Goal: Find specific page/section

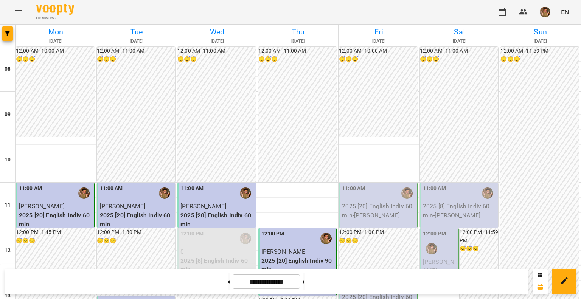
scroll to position [302, 0]
click at [305, 280] on button at bounding box center [304, 281] width 2 height 17
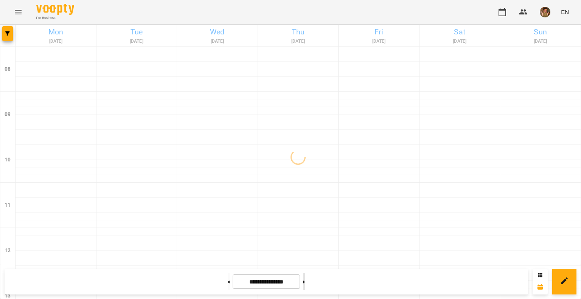
click at [305, 280] on button at bounding box center [304, 281] width 2 height 17
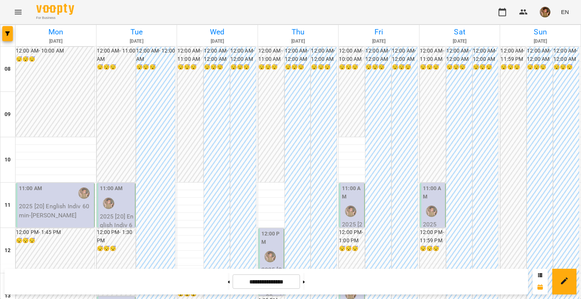
scroll to position [461, 0]
click at [305, 280] on button at bounding box center [304, 281] width 2 height 17
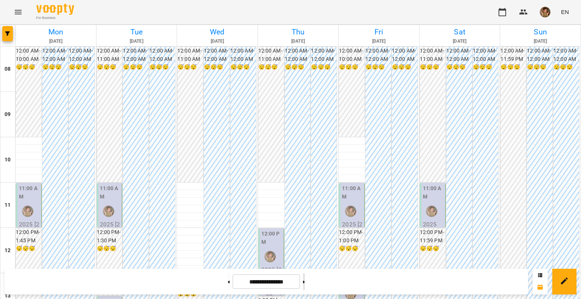
click at [305, 280] on button at bounding box center [304, 281] width 2 height 17
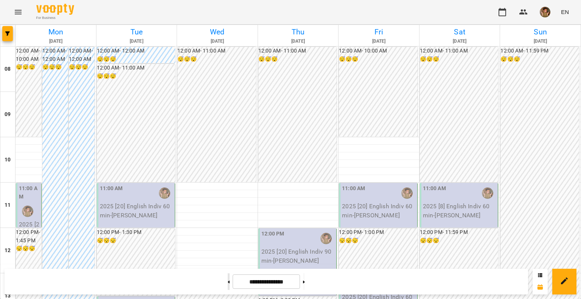
click at [228, 283] on button at bounding box center [229, 281] width 2 height 17
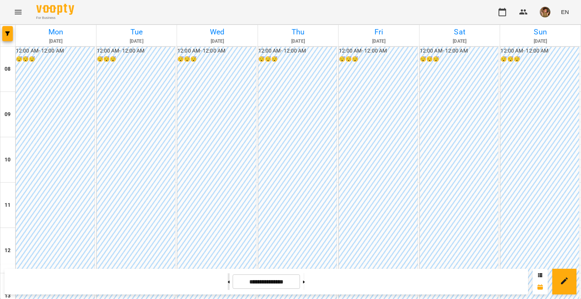
click at [228, 283] on button at bounding box center [229, 281] width 2 height 17
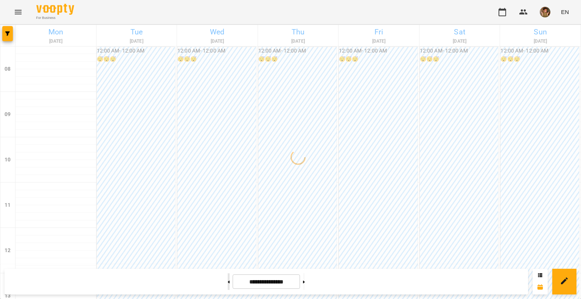
click at [228, 283] on button at bounding box center [229, 281] width 2 height 17
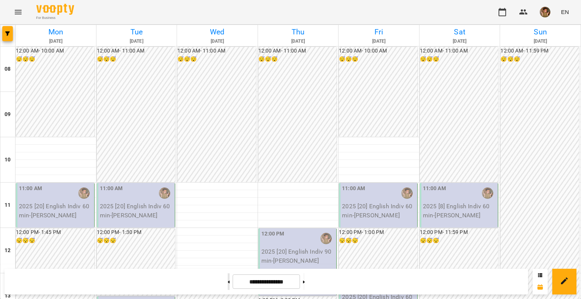
click at [228, 283] on button at bounding box center [229, 281] width 2 height 17
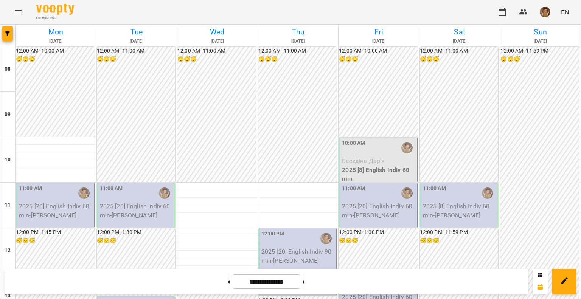
scroll to position [340, 0]
drag, startPoint x: 222, startPoint y: 287, endPoint x: 213, endPoint y: 275, distance: 14.8
click at [228, 286] on button at bounding box center [229, 281] width 2 height 17
type input "**********"
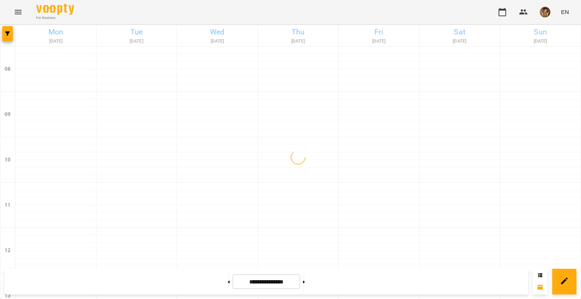
click at [544, 13] on img "button" at bounding box center [544, 12] width 11 height 11
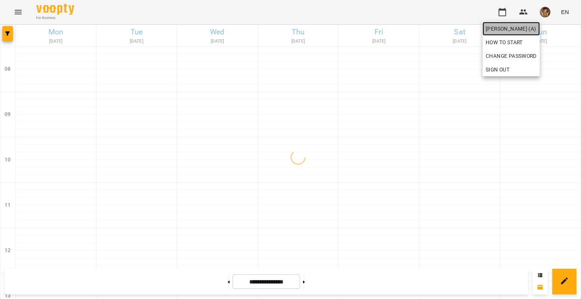
click at [512, 33] on span "[PERSON_NAME] (а)" at bounding box center [510, 28] width 51 height 9
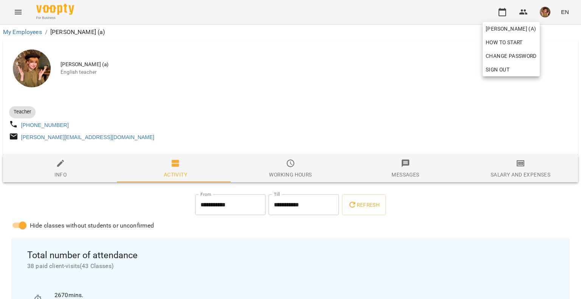
click at [453, 223] on div at bounding box center [290, 149] width 581 height 299
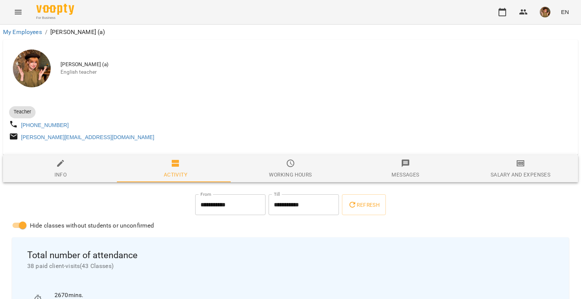
scroll to position [151, 0]
